Goal: Task Accomplishment & Management: Use online tool/utility

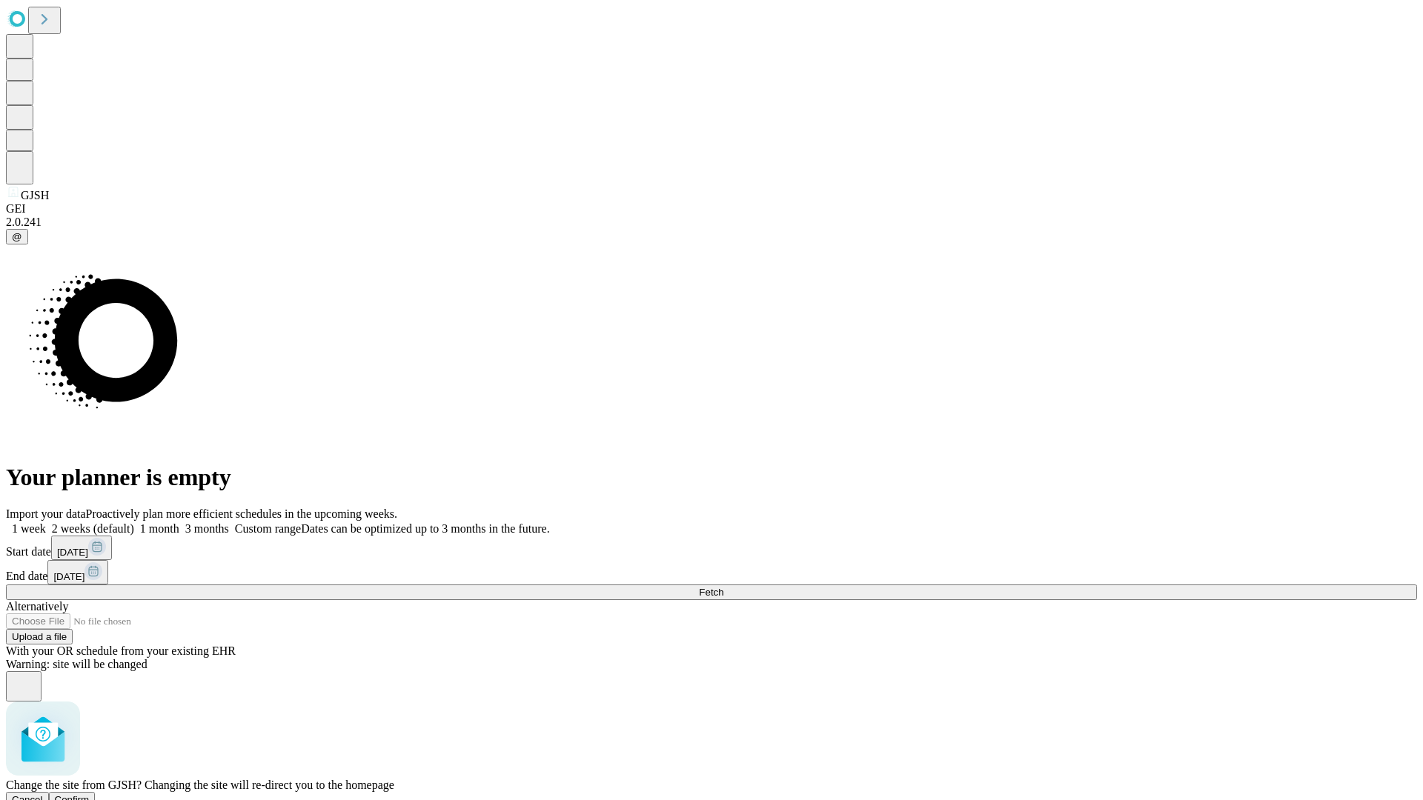
click at [90, 794] on span "Confirm" at bounding box center [72, 799] width 35 height 11
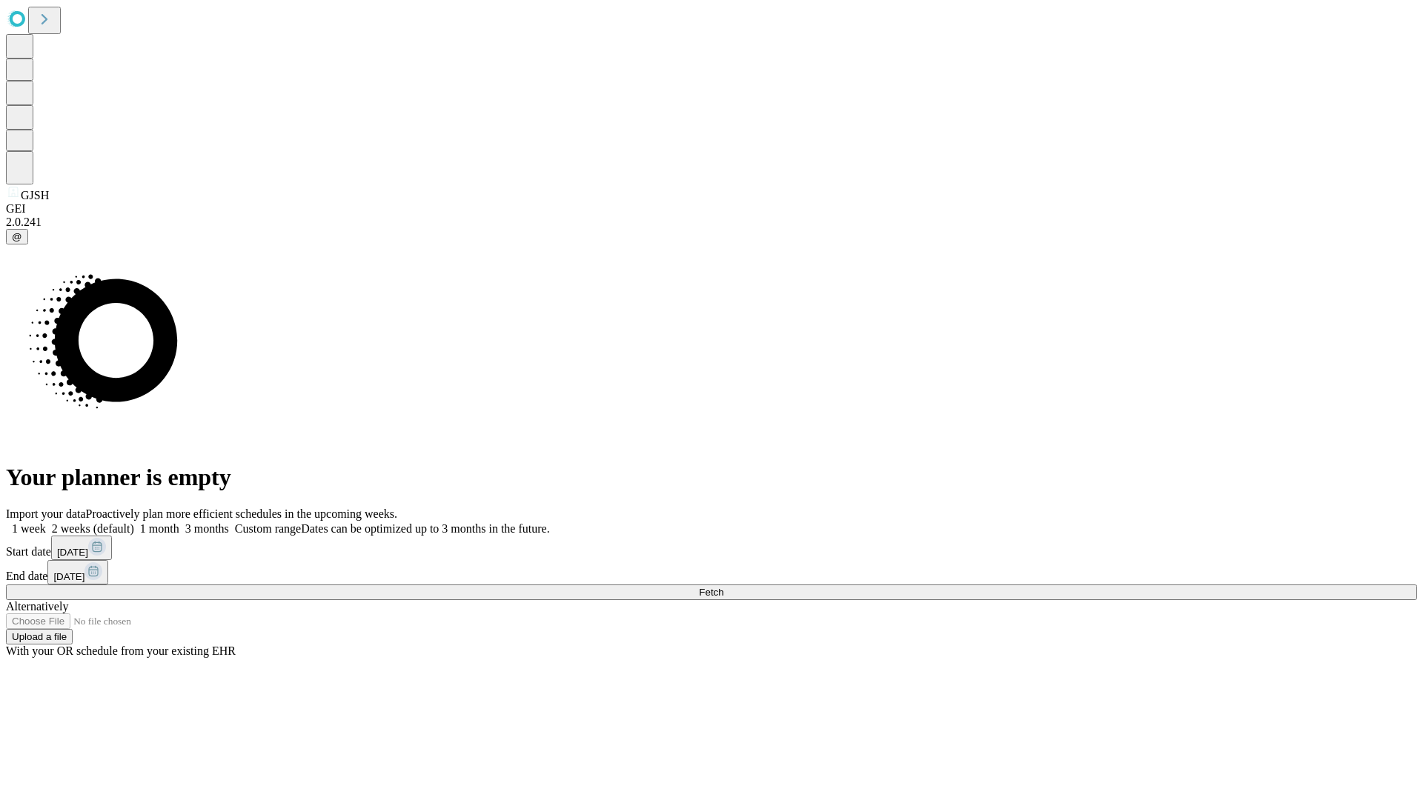
click at [179, 522] on label "1 month" at bounding box center [156, 528] width 45 height 13
click at [723, 587] on span "Fetch" at bounding box center [711, 592] width 24 height 11
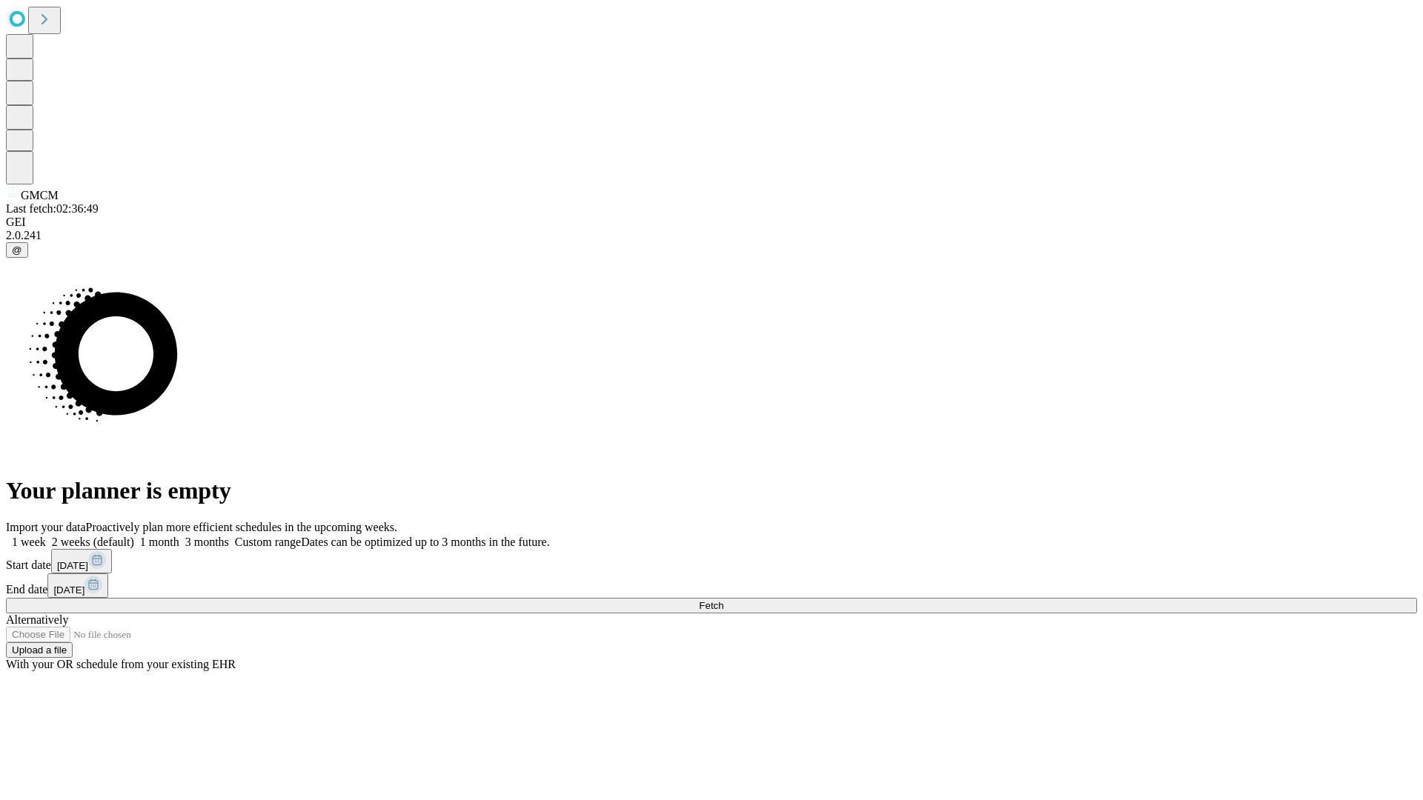
click at [179, 536] on label "1 month" at bounding box center [156, 542] width 45 height 13
click at [723, 600] on span "Fetch" at bounding box center [711, 605] width 24 height 11
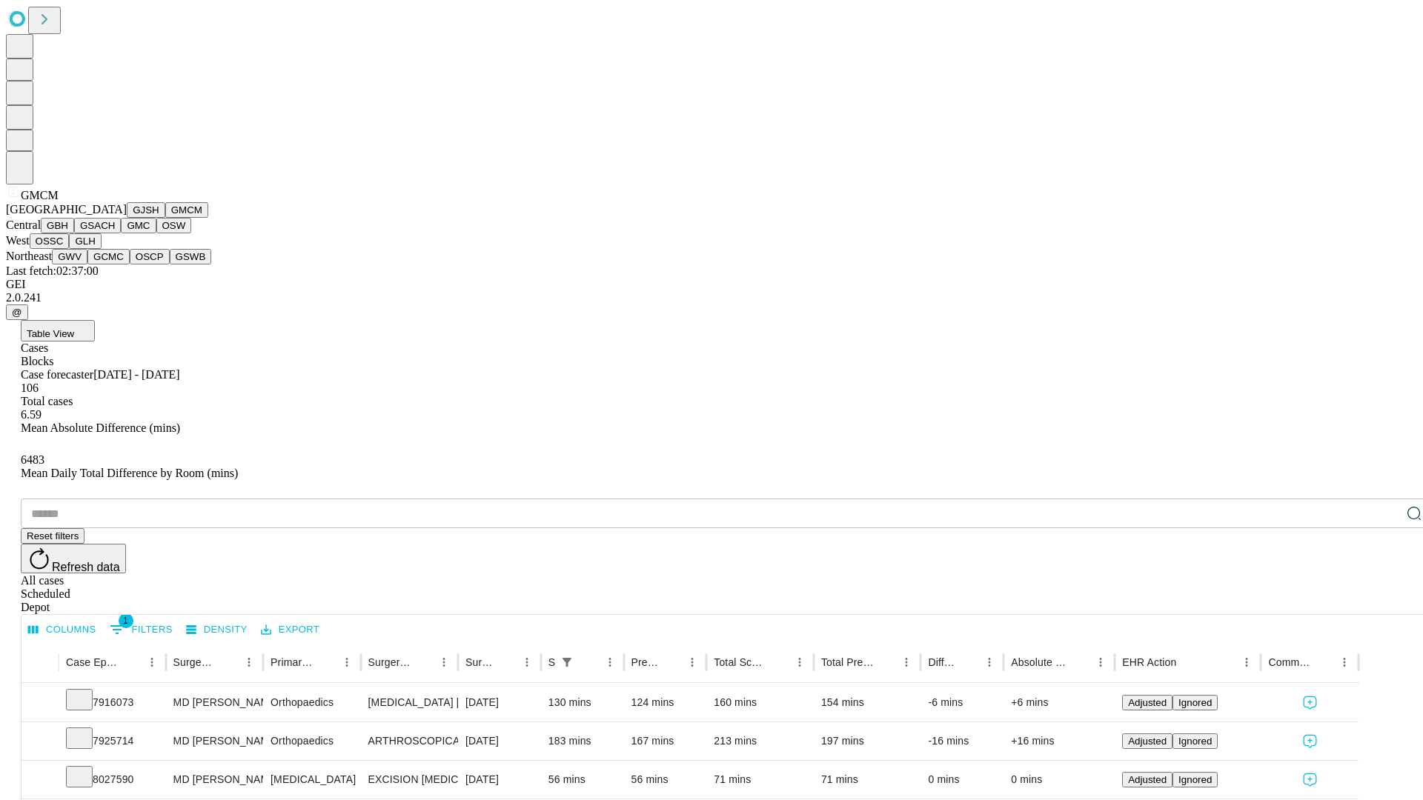
click at [74, 233] on button "GBH" at bounding box center [57, 226] width 33 height 16
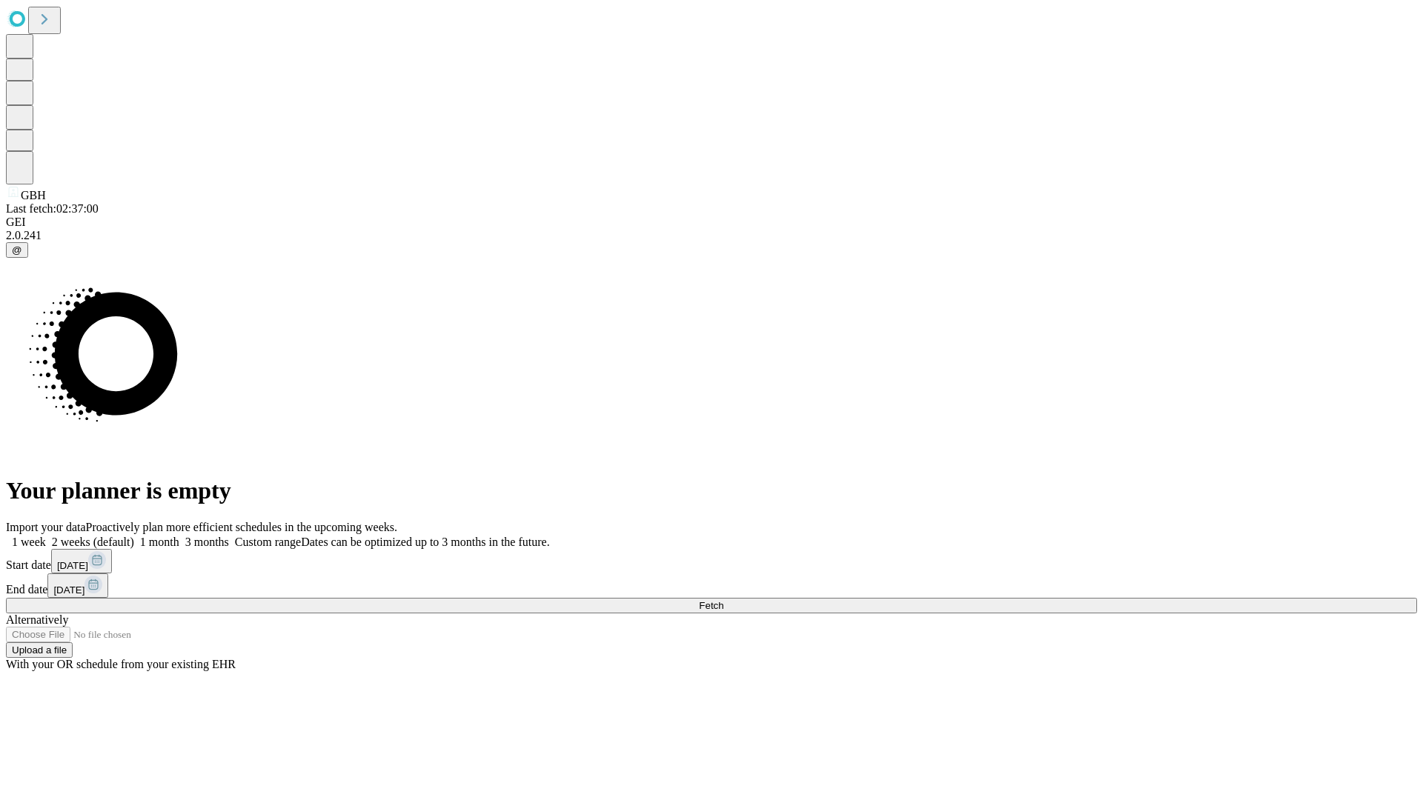
click at [179, 536] on label "1 month" at bounding box center [156, 542] width 45 height 13
click at [723, 600] on span "Fetch" at bounding box center [711, 605] width 24 height 11
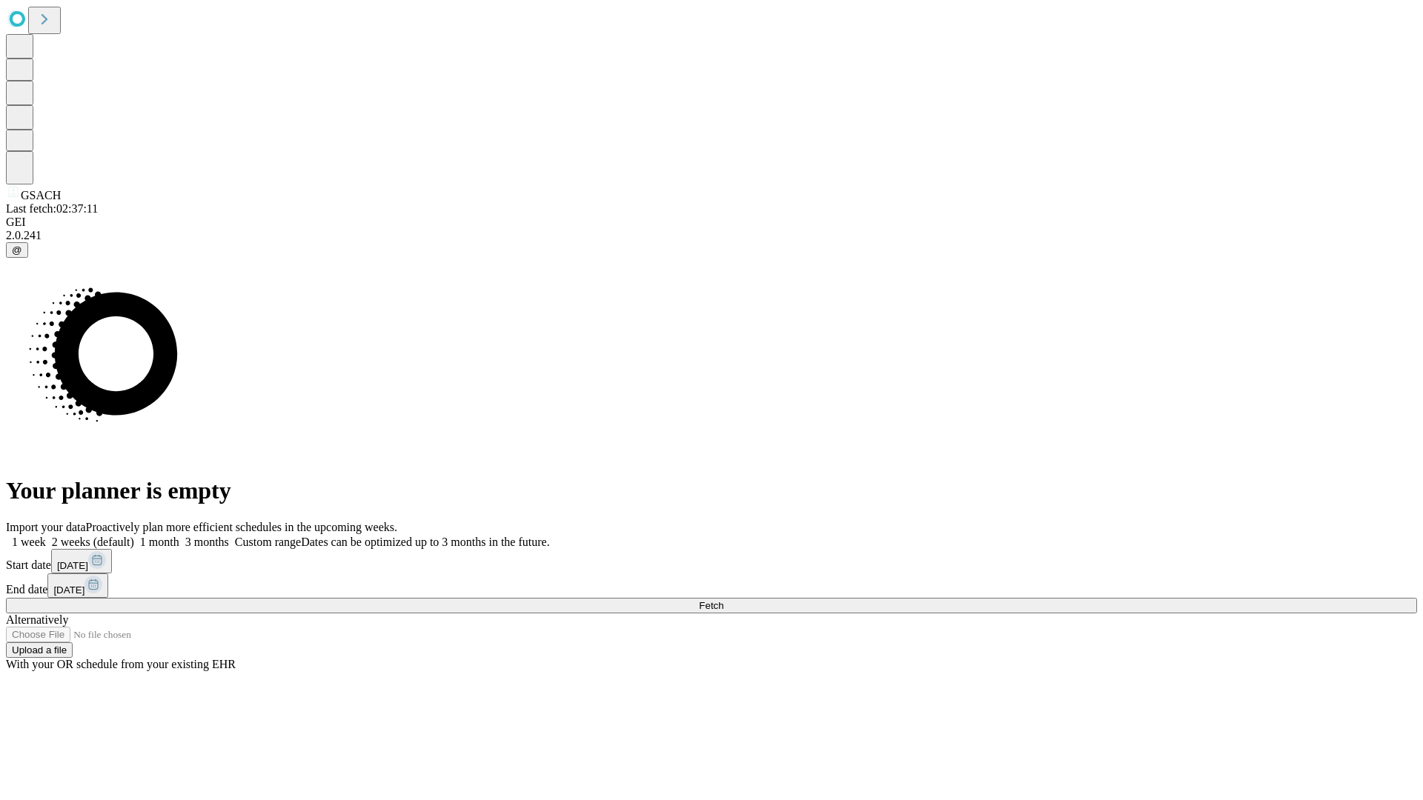
click at [179, 536] on label "1 month" at bounding box center [156, 542] width 45 height 13
click at [723, 600] on span "Fetch" at bounding box center [711, 605] width 24 height 11
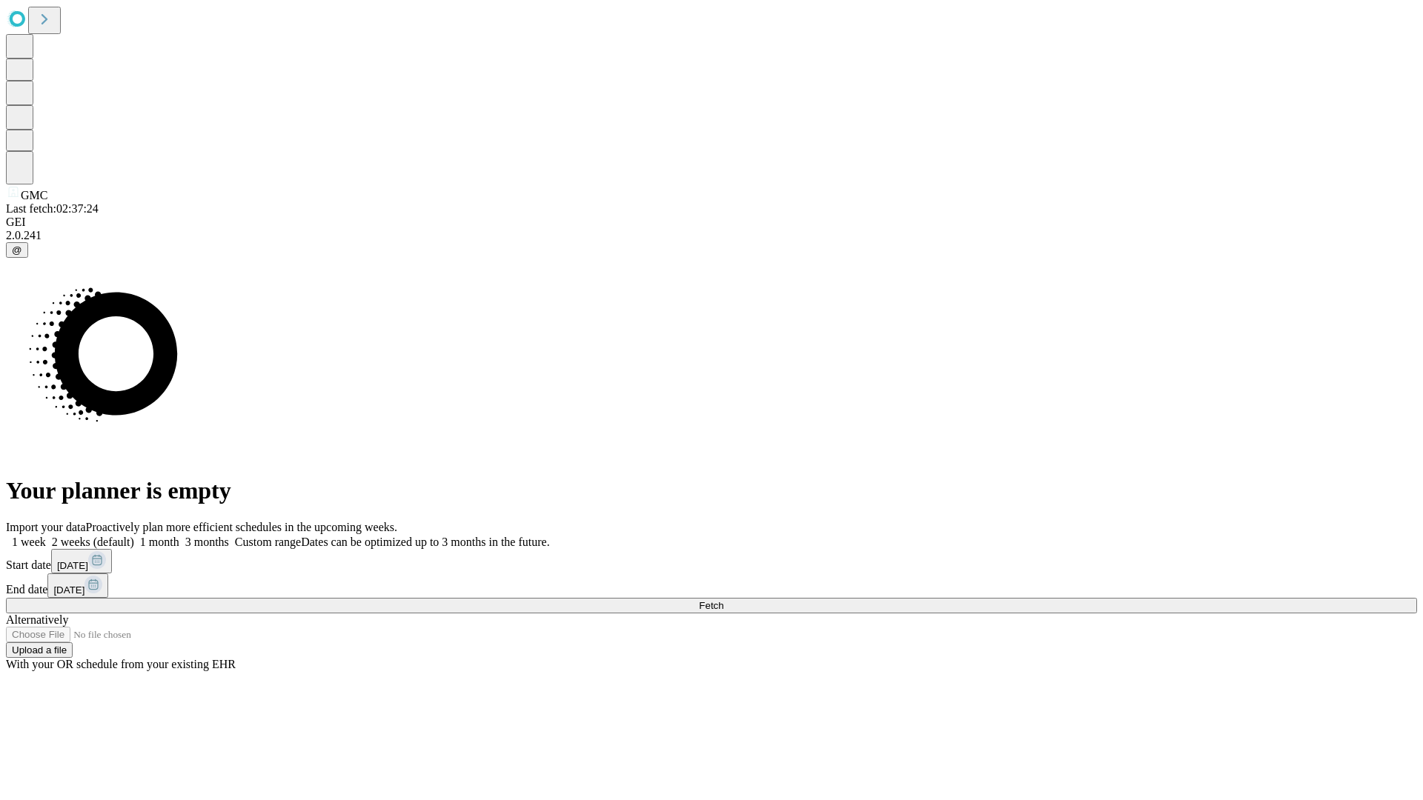
click at [723, 600] on span "Fetch" at bounding box center [711, 605] width 24 height 11
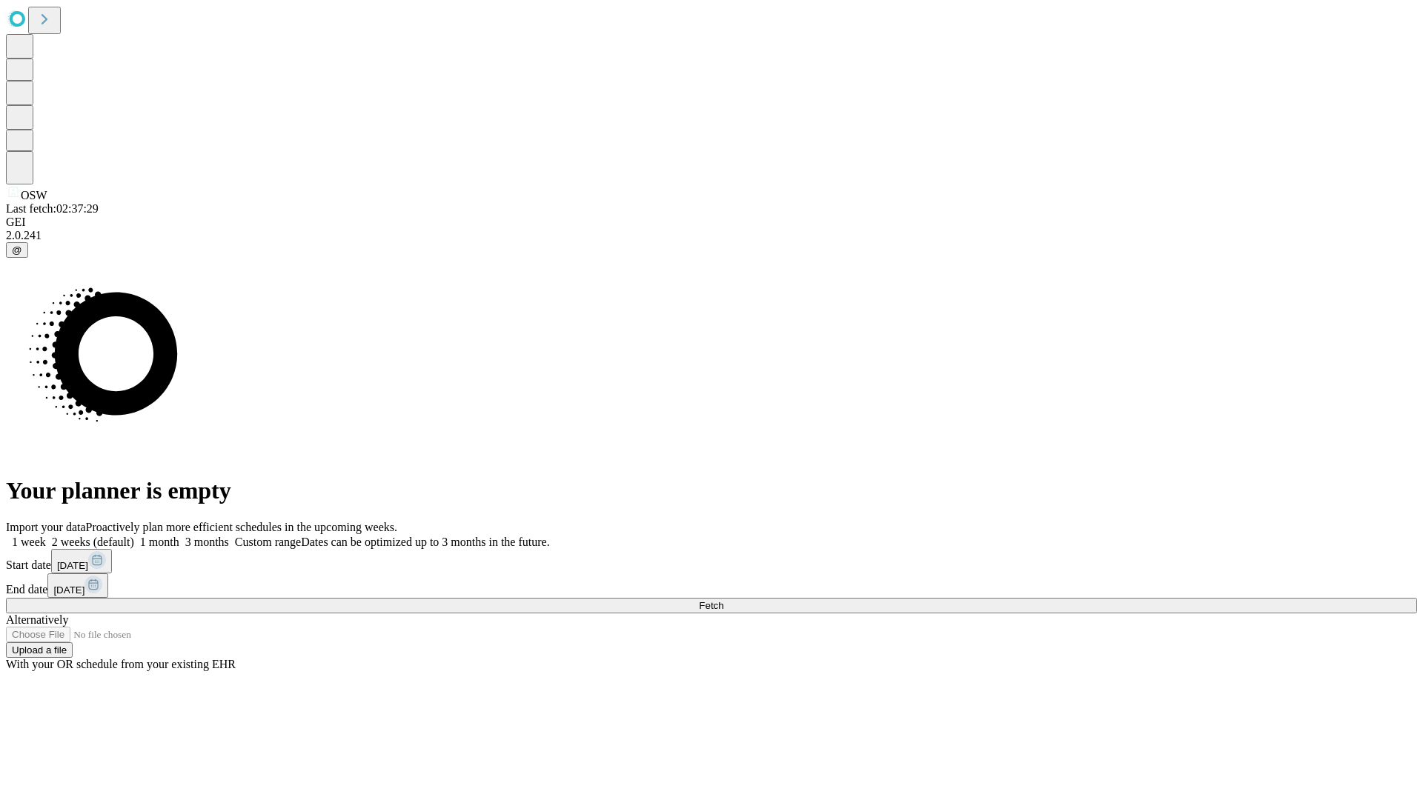
click at [179, 536] on label "1 month" at bounding box center [156, 542] width 45 height 13
click at [723, 600] on span "Fetch" at bounding box center [711, 605] width 24 height 11
click at [179, 536] on label "1 month" at bounding box center [156, 542] width 45 height 13
click at [723, 600] on span "Fetch" at bounding box center [711, 605] width 24 height 11
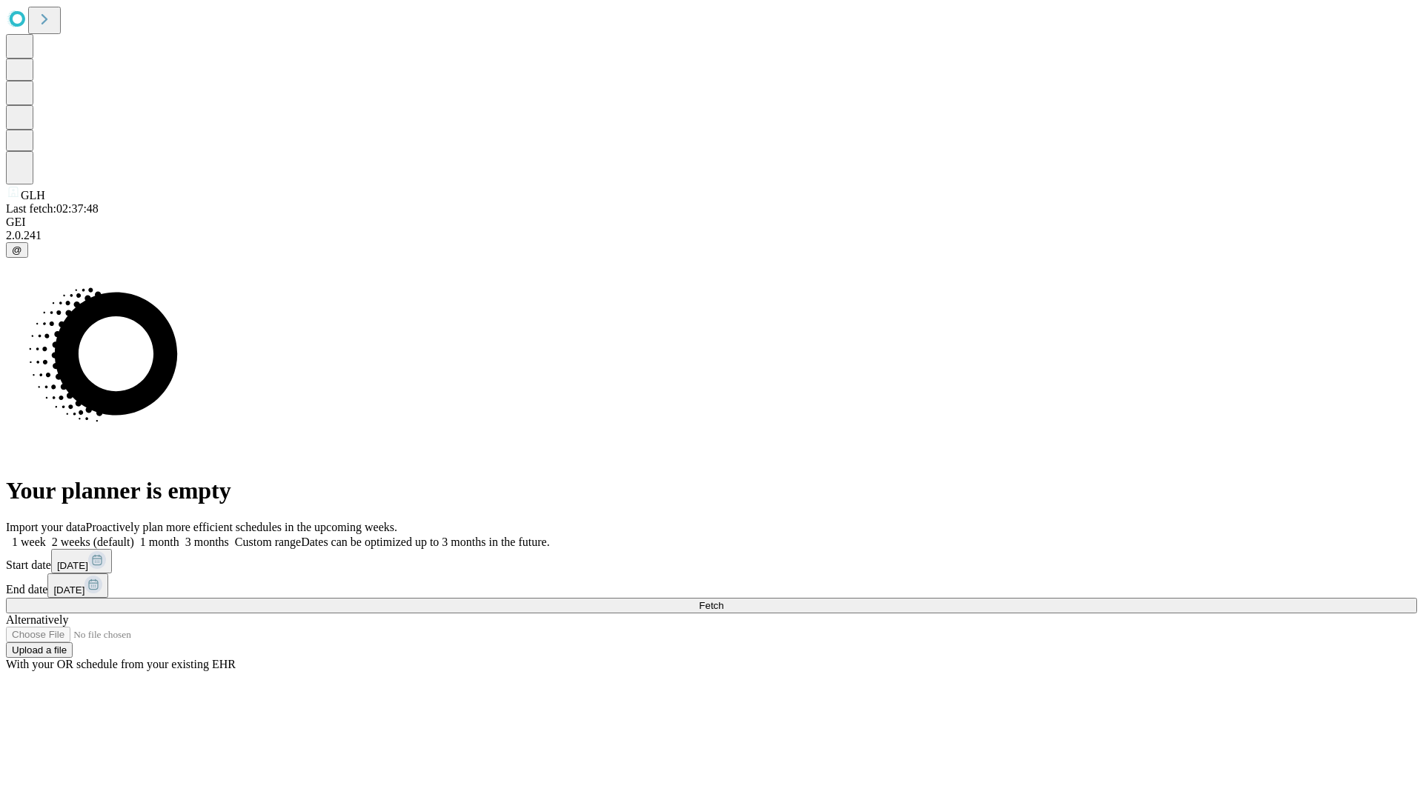
click at [179, 536] on label "1 month" at bounding box center [156, 542] width 45 height 13
click at [723, 600] on span "Fetch" at bounding box center [711, 605] width 24 height 11
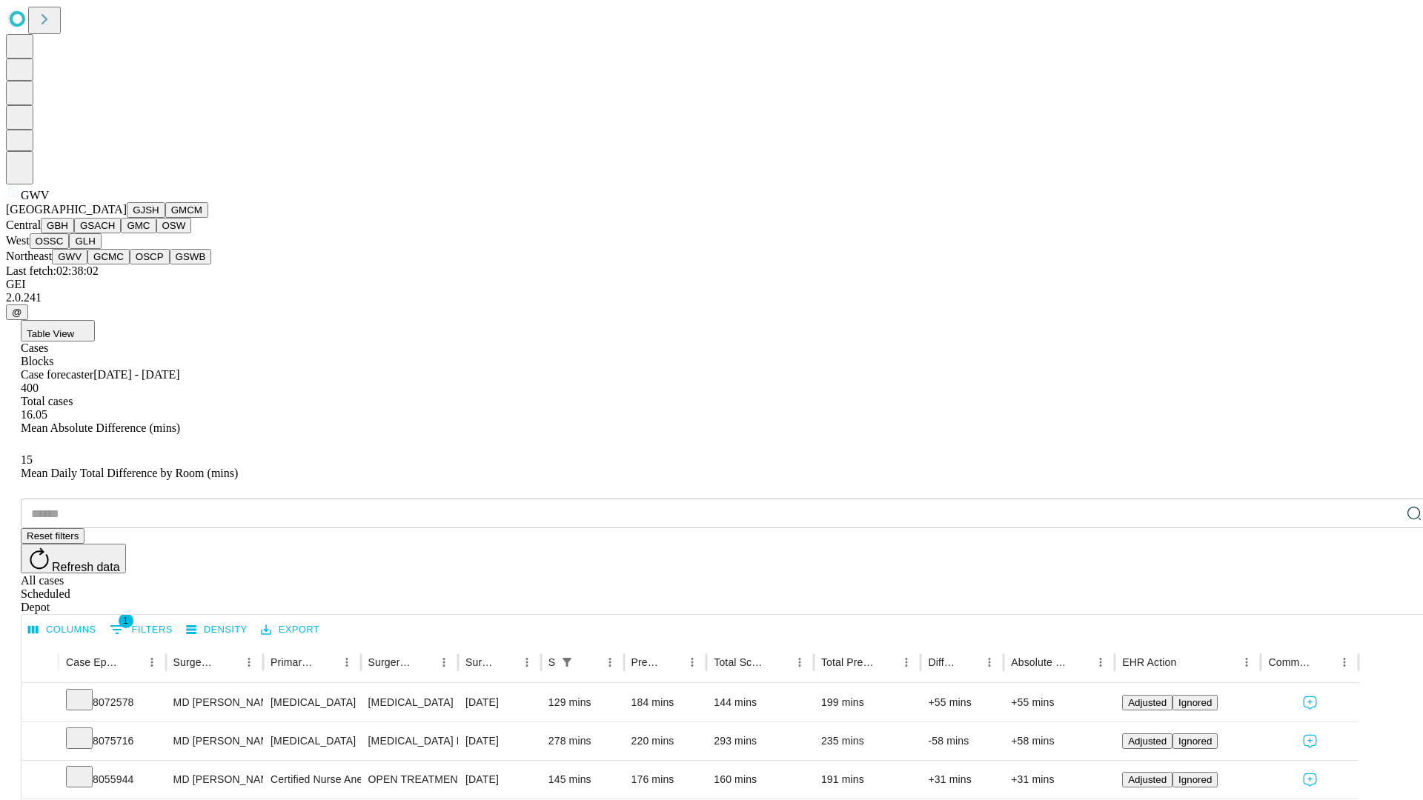
click at [115, 265] on button "GCMC" at bounding box center [108, 257] width 42 height 16
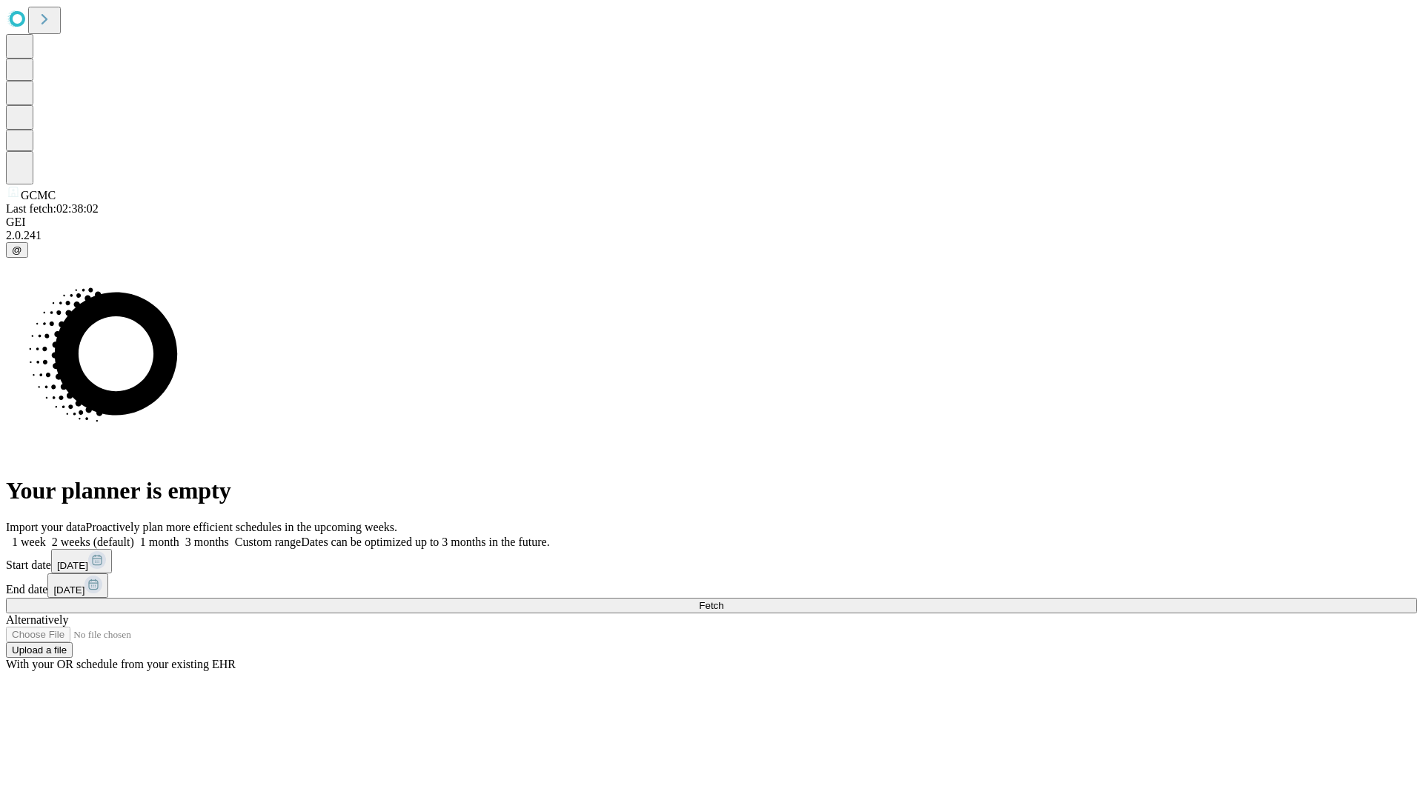
click at [179, 536] on label "1 month" at bounding box center [156, 542] width 45 height 13
click at [723, 600] on span "Fetch" at bounding box center [711, 605] width 24 height 11
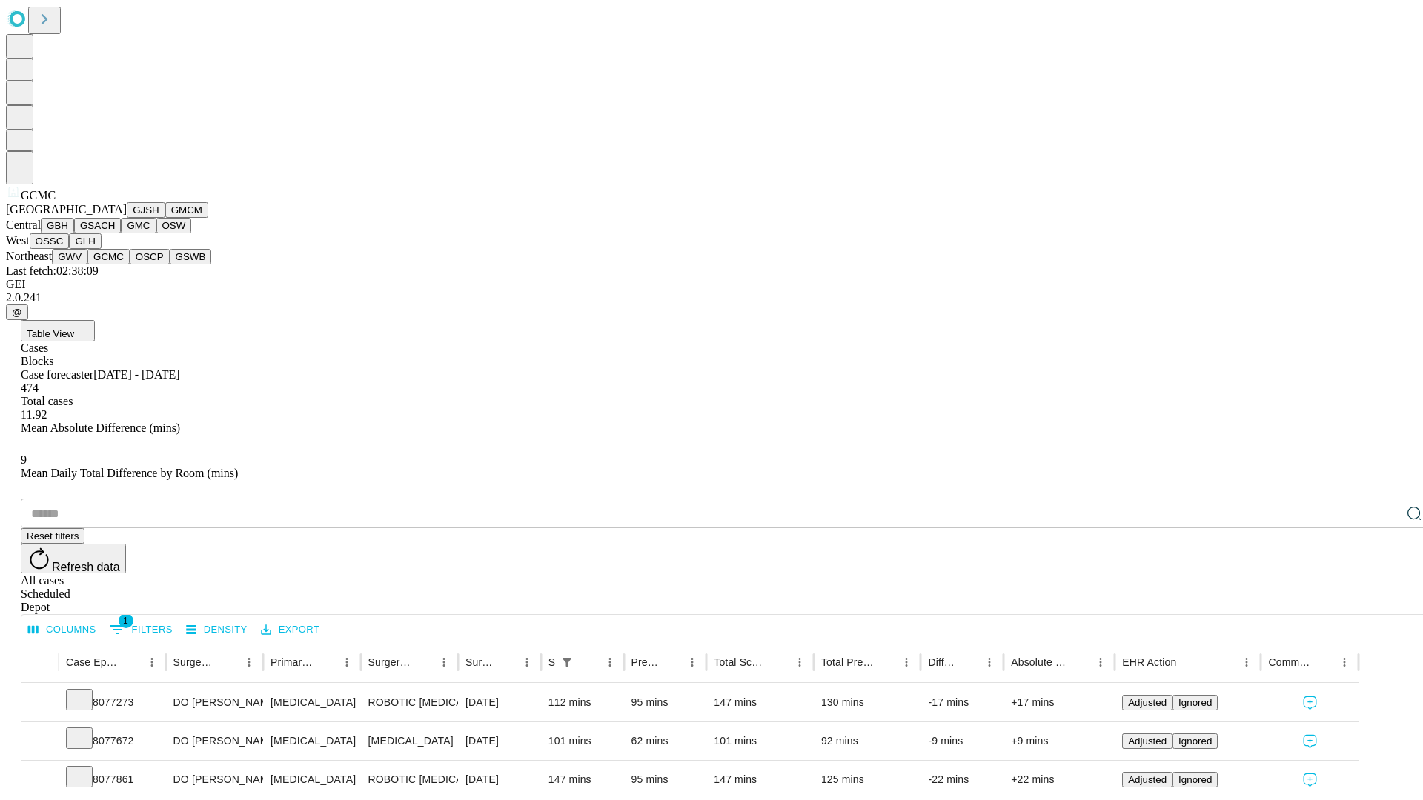
click at [130, 265] on button "OSCP" at bounding box center [150, 257] width 40 height 16
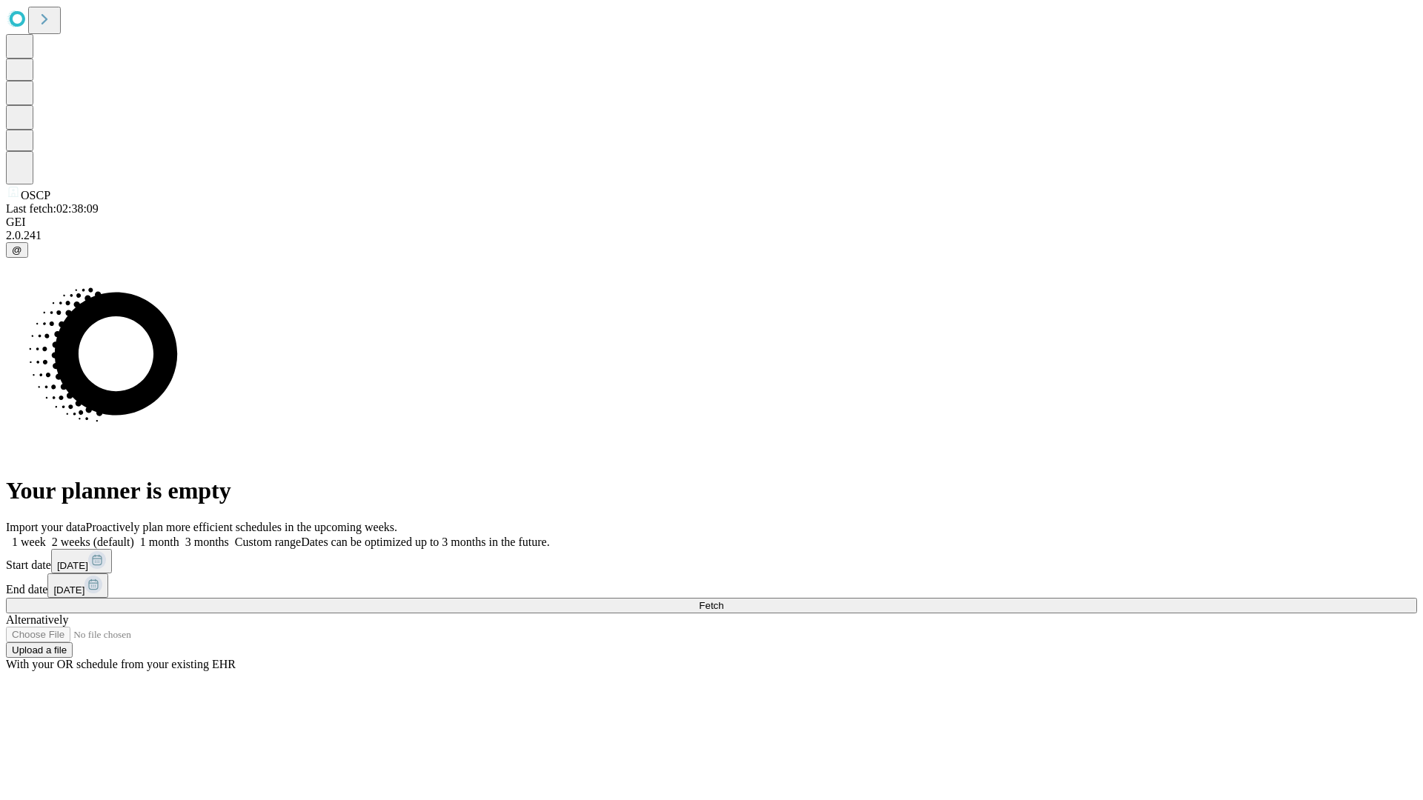
click at [179, 536] on label "1 month" at bounding box center [156, 542] width 45 height 13
click at [723, 600] on span "Fetch" at bounding box center [711, 605] width 24 height 11
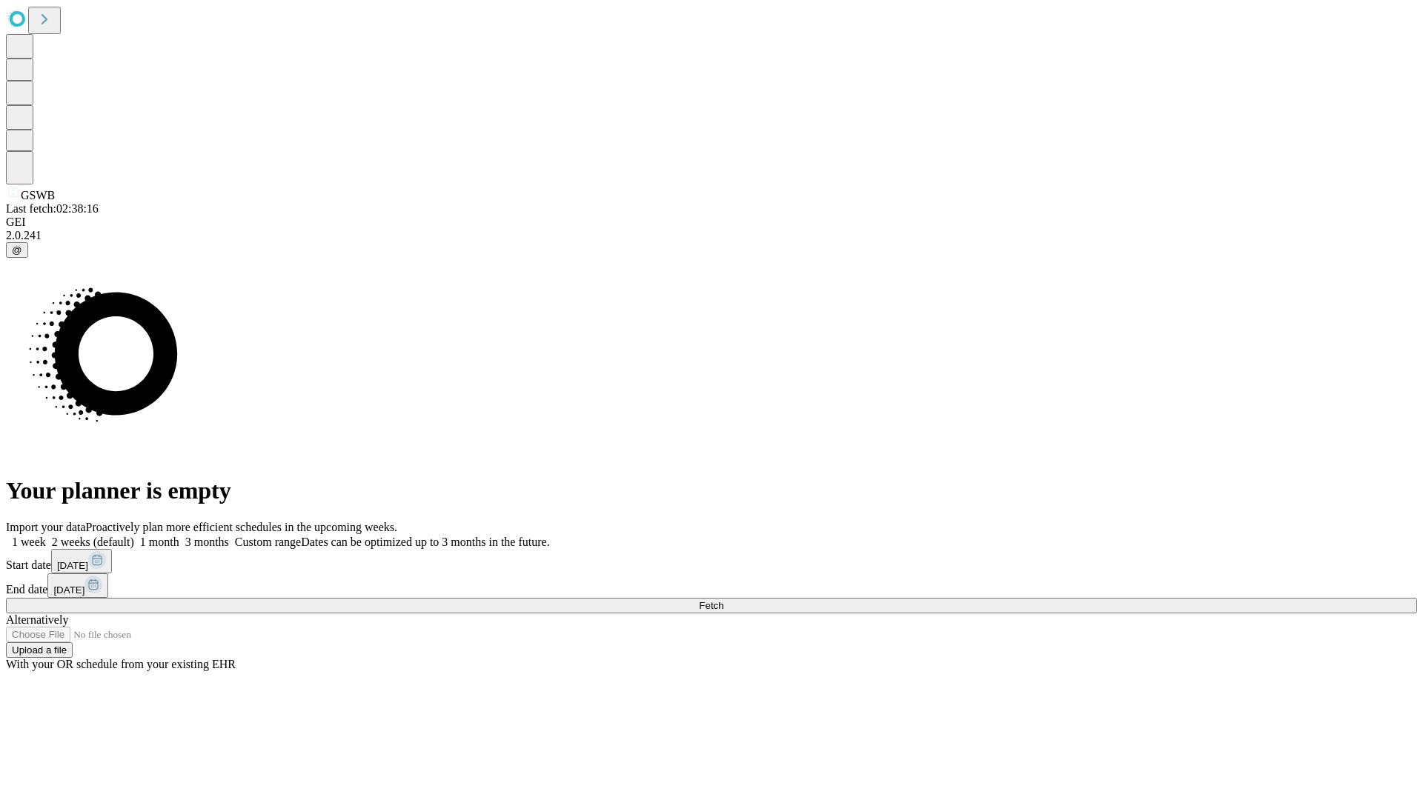
click at [179, 536] on label "1 month" at bounding box center [156, 542] width 45 height 13
click at [723, 600] on span "Fetch" at bounding box center [711, 605] width 24 height 11
